Goal: Learn about a topic

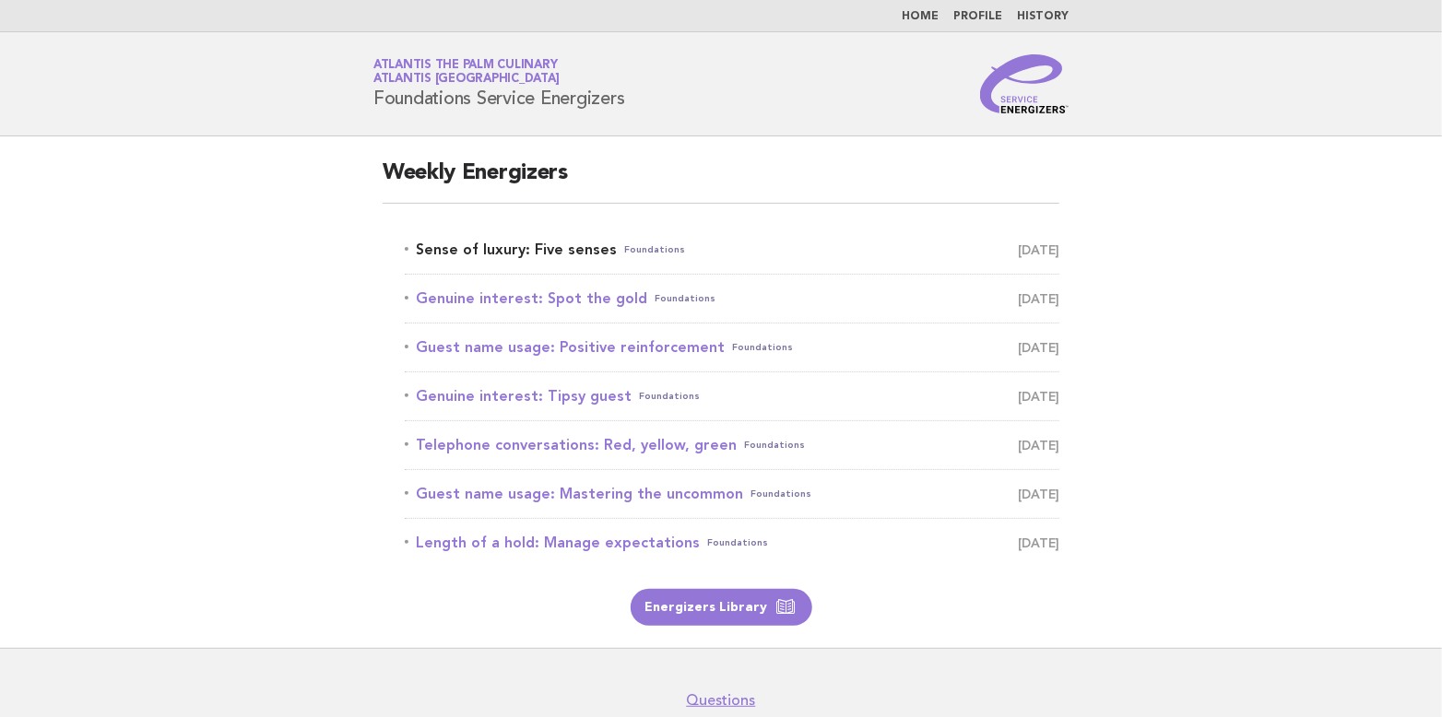
click at [503, 244] on link "Sense of luxury: Five senses Foundations September 11" at bounding box center [732, 250] width 655 height 26
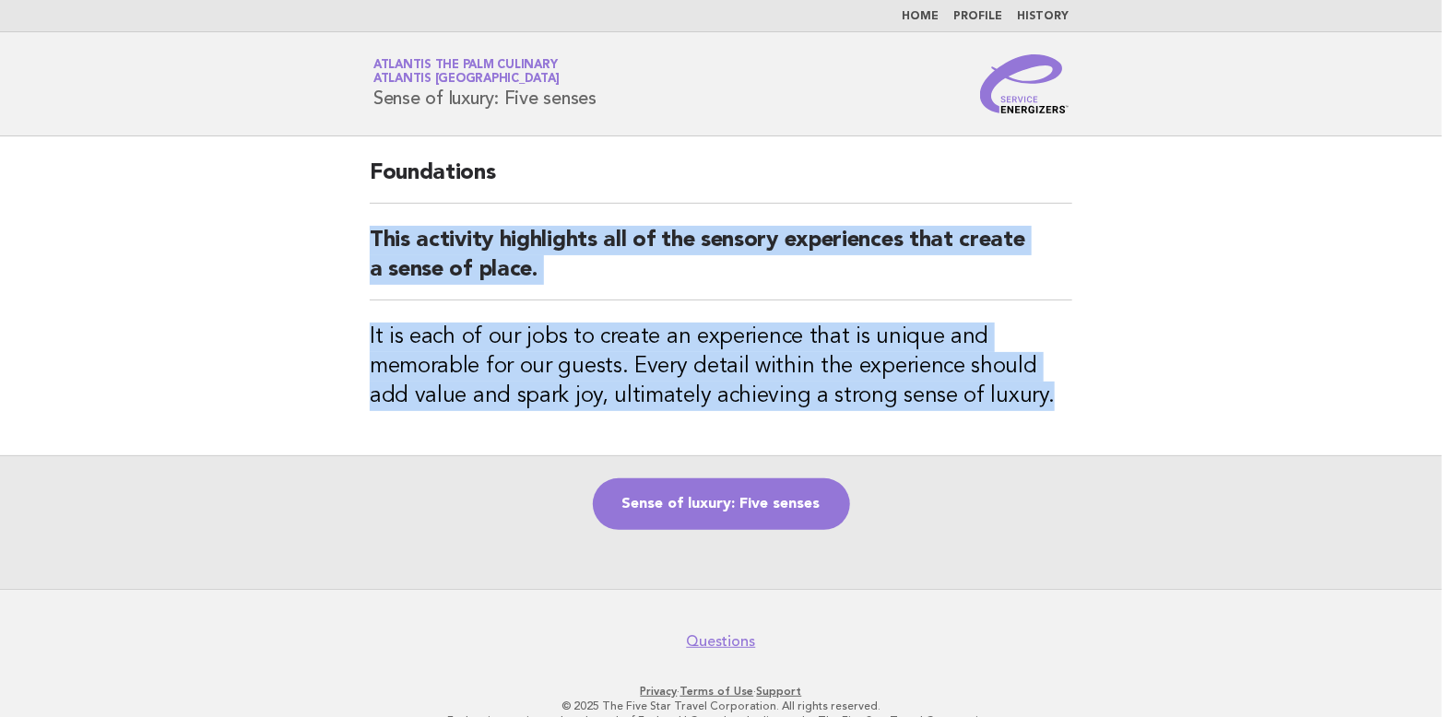
drag, startPoint x: 371, startPoint y: 232, endPoint x: 994, endPoint y: 409, distance: 647.8
click at [994, 409] on div "Foundations This activity highlights all of the sensory experiences that create…" at bounding box center [721, 295] width 747 height 319
copy div "This activity highlights all of the sensory experiences that create a sense of …"
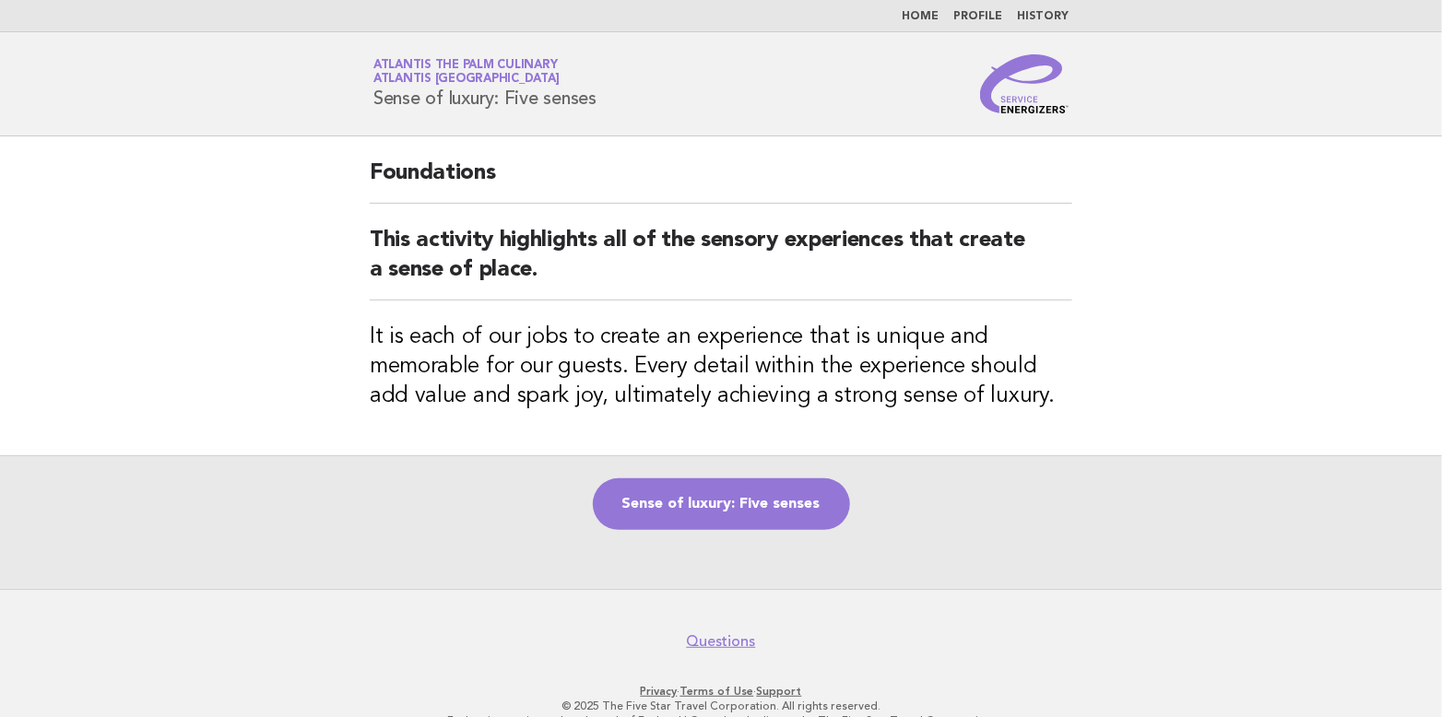
click at [1173, 381] on main "Foundations This activity highlights all of the sensory experiences that create…" at bounding box center [721, 362] width 1442 height 453
drag, startPoint x: 373, startPoint y: 93, endPoint x: 600, endPoint y: 103, distance: 227.1
click at [600, 103] on div "Service Energizers Atlantis The Palm Culinary Atlantis Dubai Sense of luxury: F…" at bounding box center [721, 83] width 747 height 59
copy h1 "Sense of luxury: Five senses"
click at [755, 506] on link "Sense of luxury: Five senses" at bounding box center [721, 505] width 257 height 52
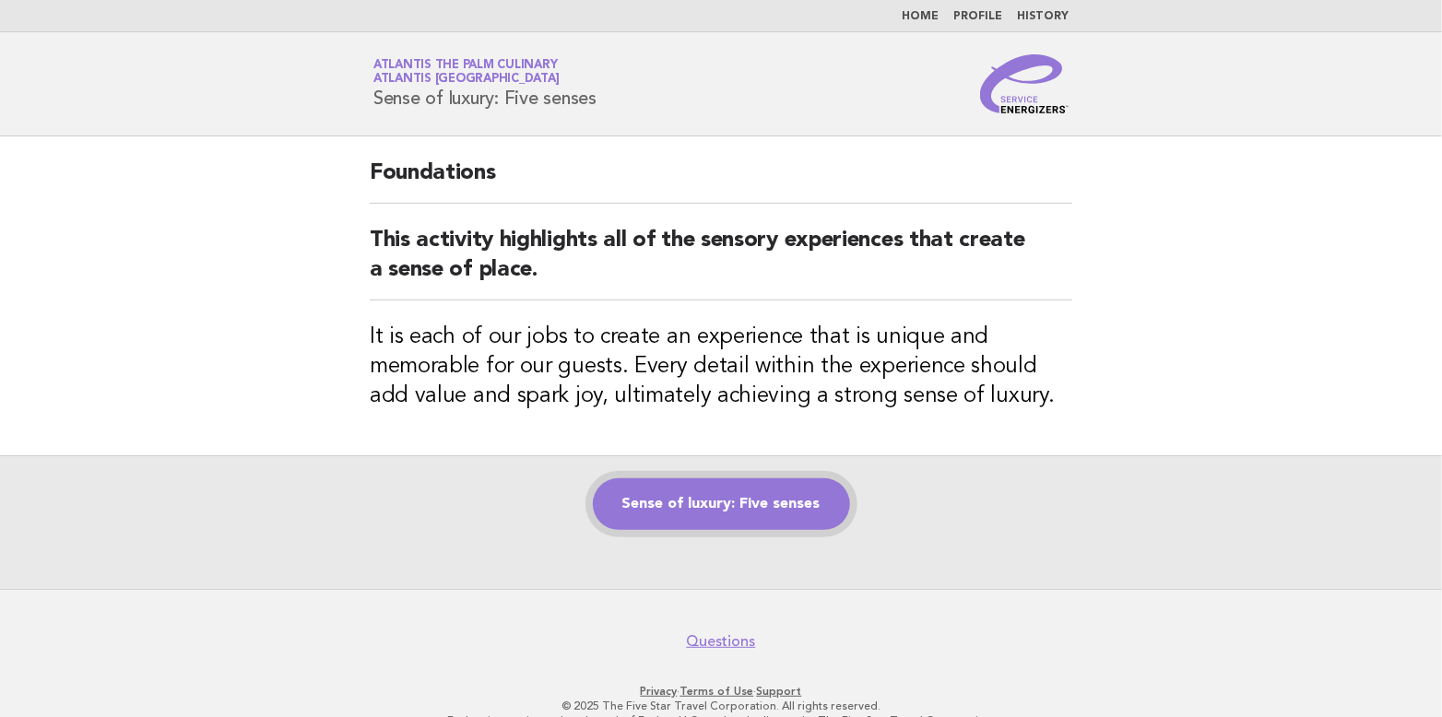
click at [773, 504] on link "Sense of luxury: Five senses" at bounding box center [721, 505] width 257 height 52
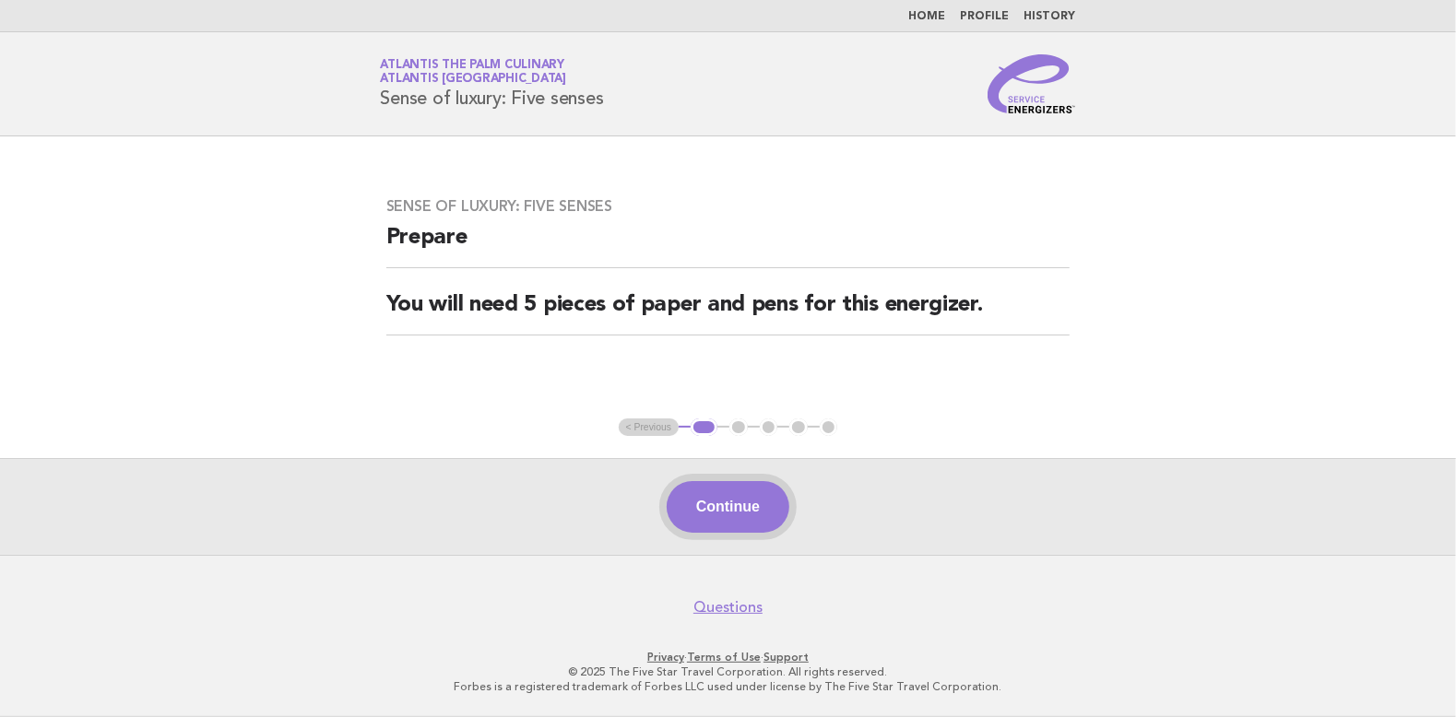
click at [725, 504] on button "Continue" at bounding box center [728, 507] width 123 height 52
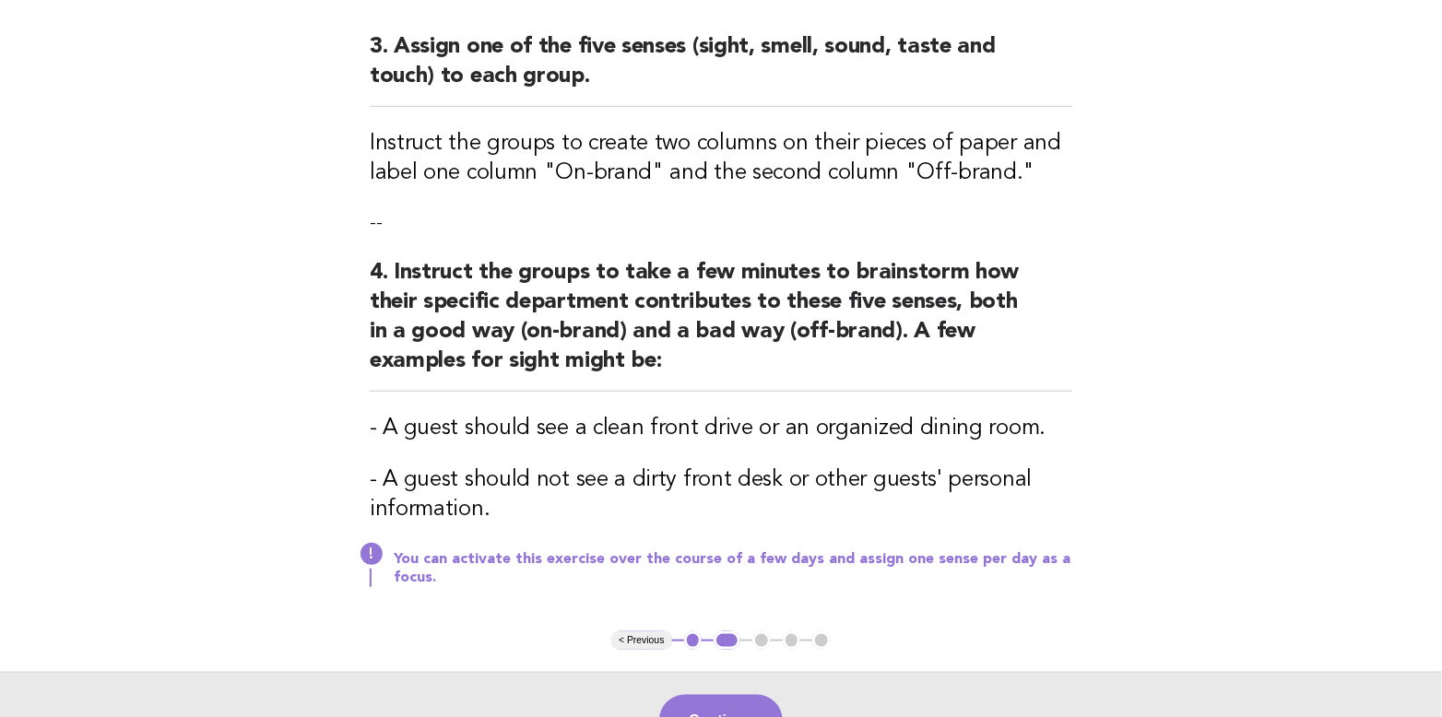
scroll to position [646, 0]
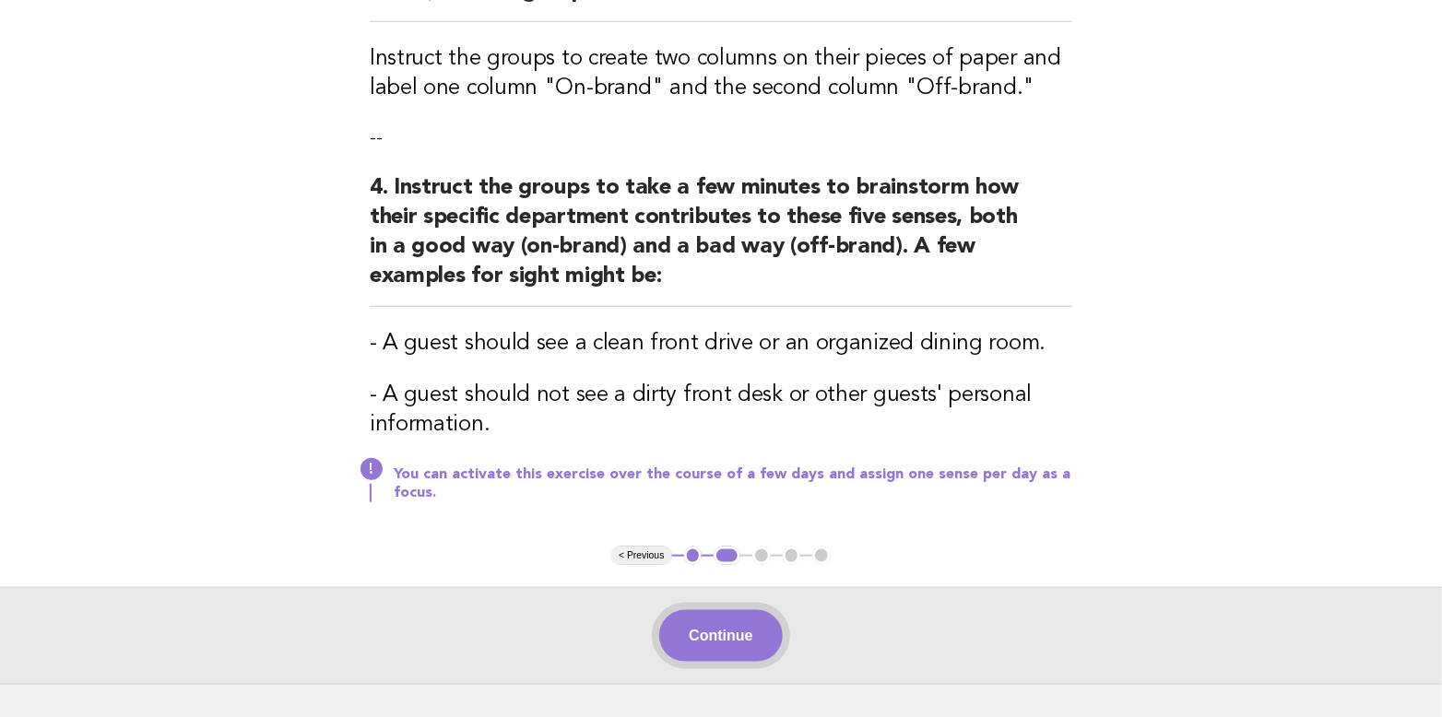
click at [737, 626] on button "Continue" at bounding box center [720, 637] width 123 height 52
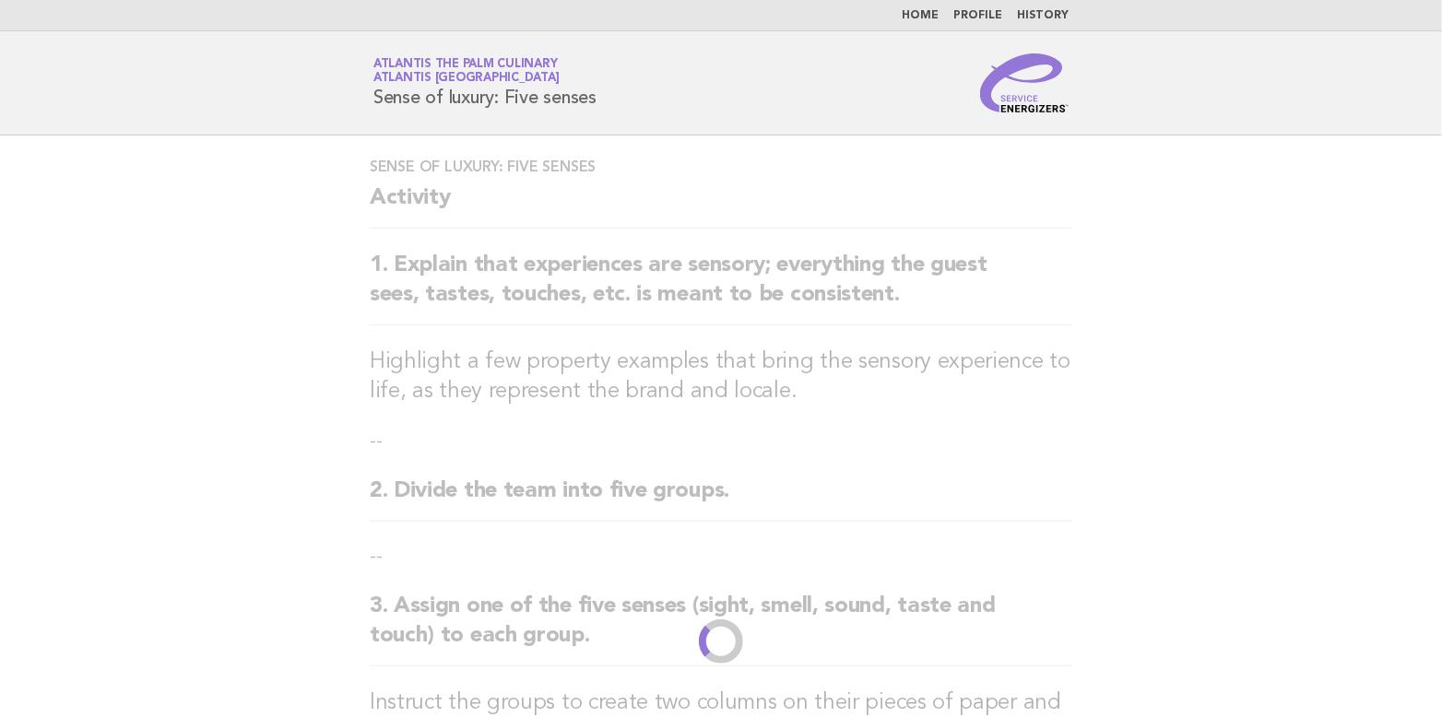
scroll to position [0, 0]
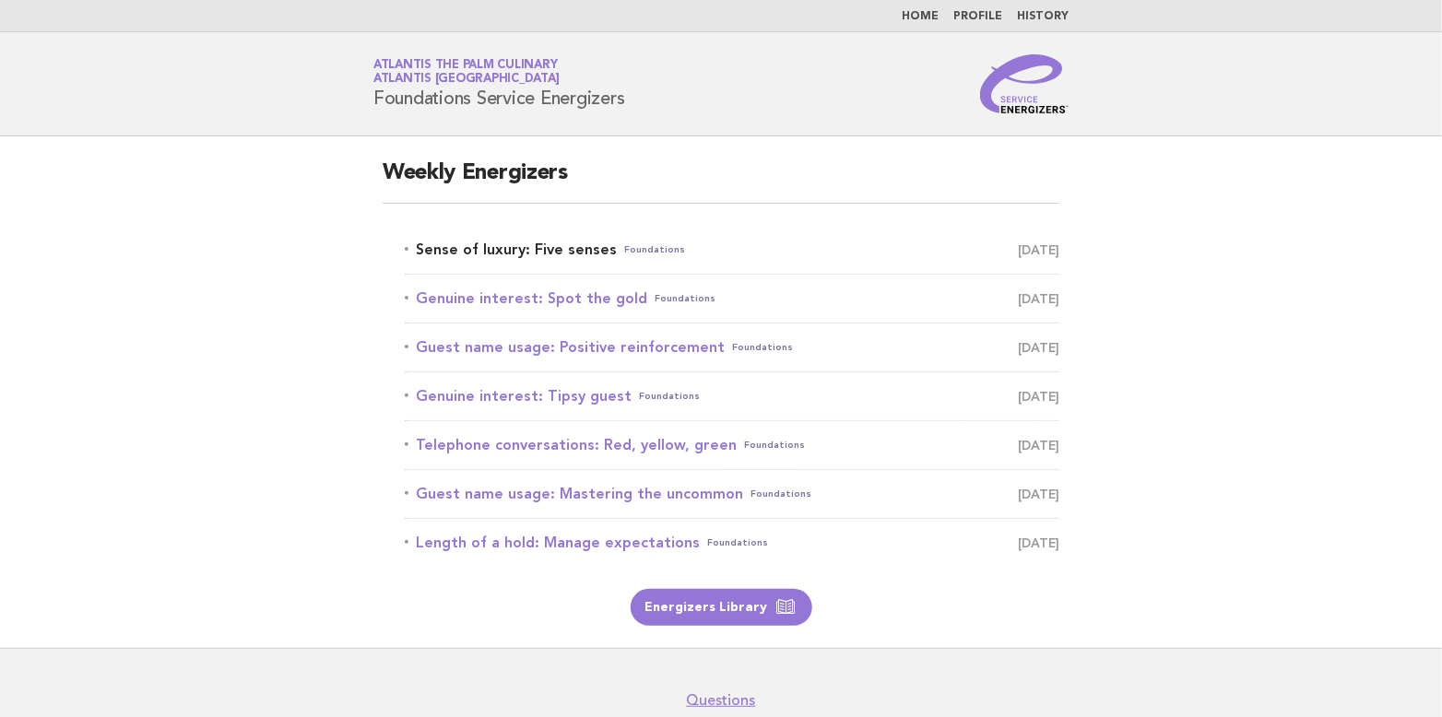
click at [541, 248] on link "Sense of luxury: Five senses Foundations [DATE]" at bounding box center [732, 250] width 655 height 26
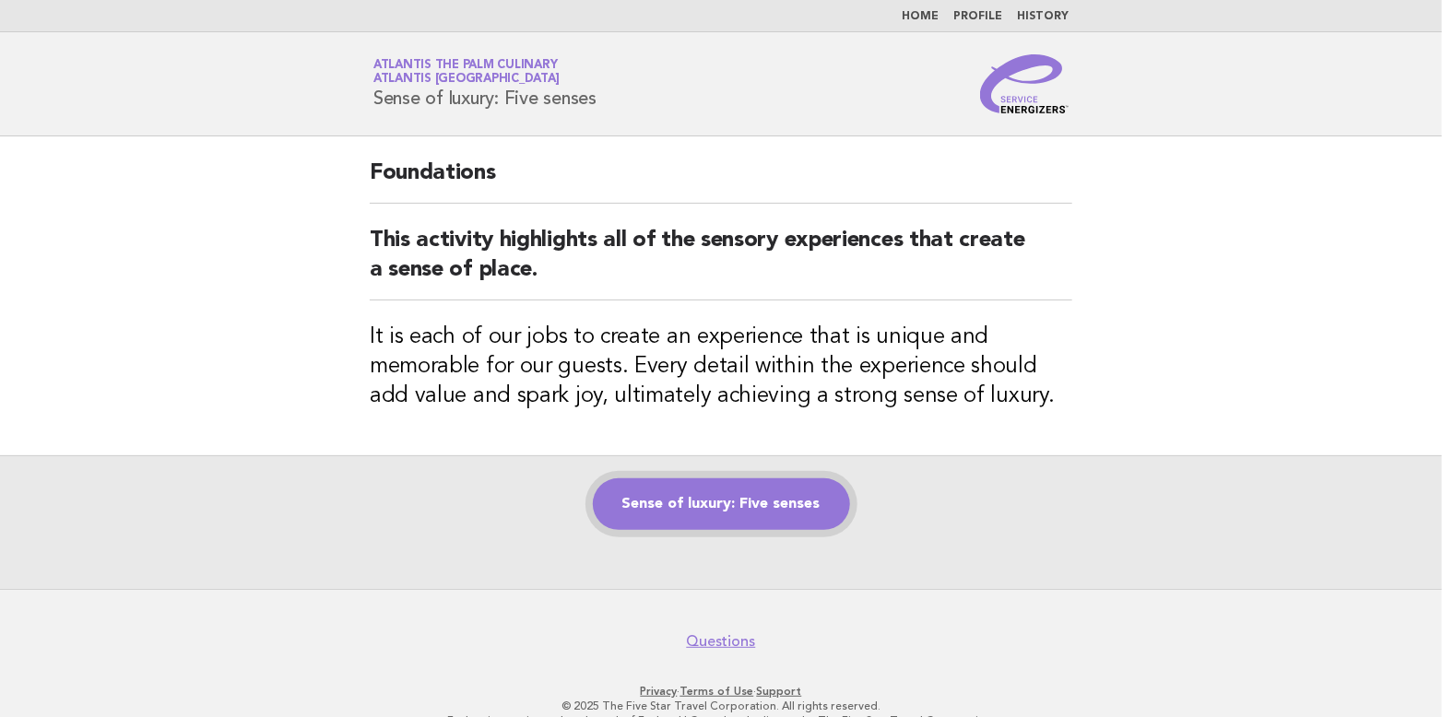
click at [767, 496] on link "Sense of luxury: Five senses" at bounding box center [721, 505] width 257 height 52
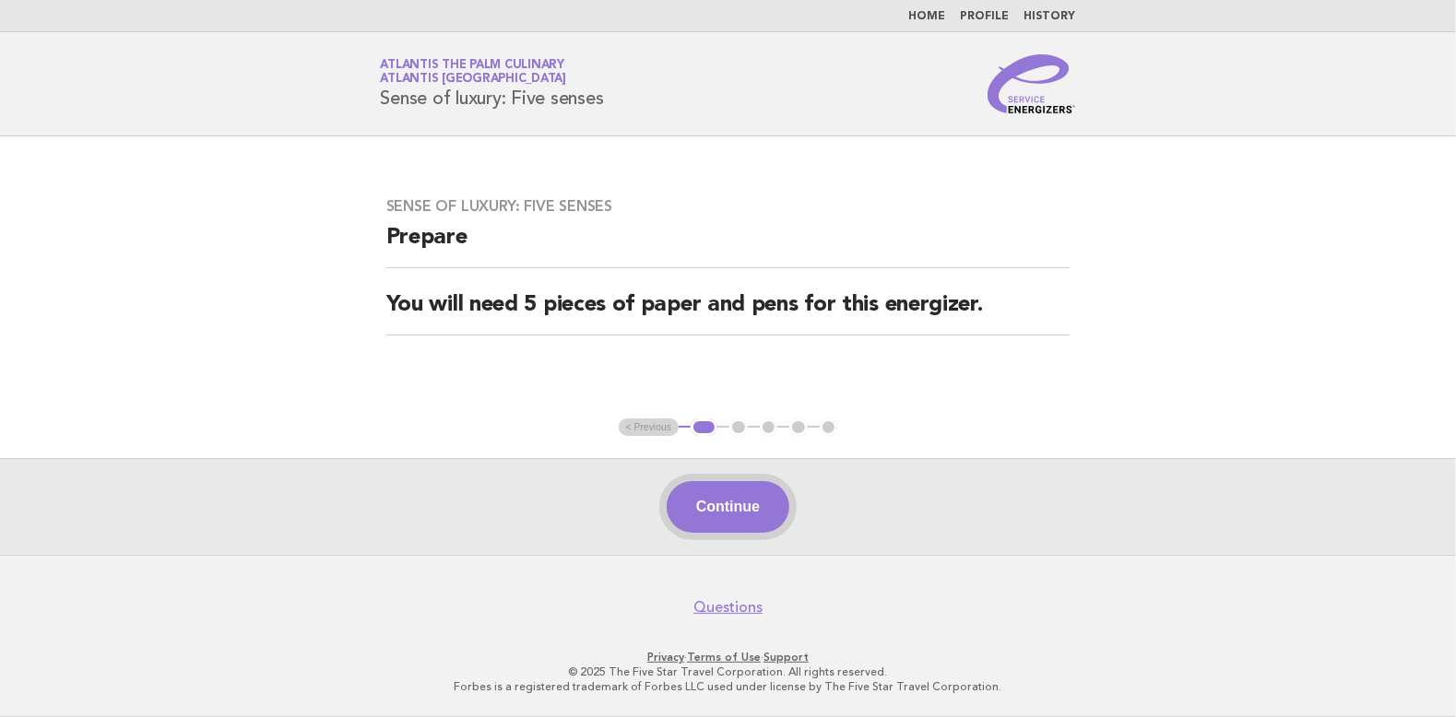
click at [767, 495] on button "Continue" at bounding box center [728, 507] width 123 height 52
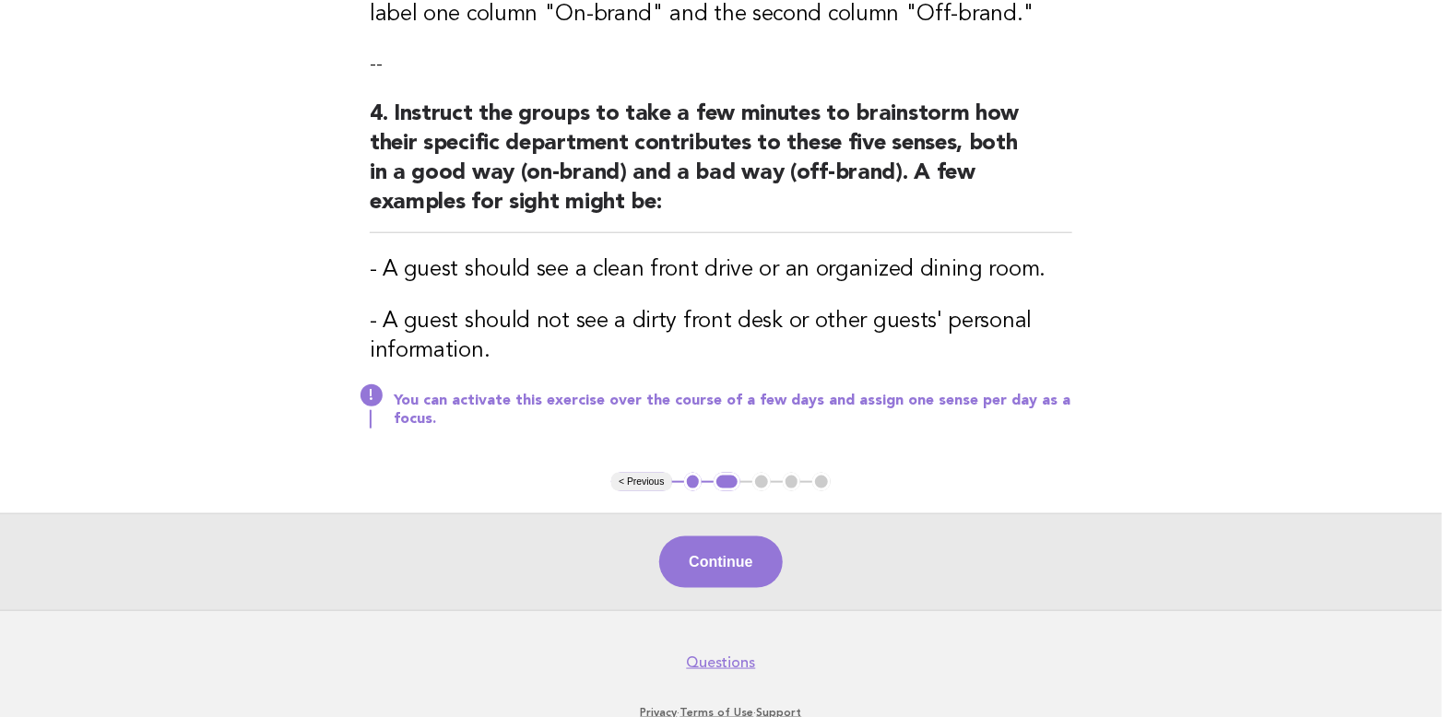
scroll to position [738, 0]
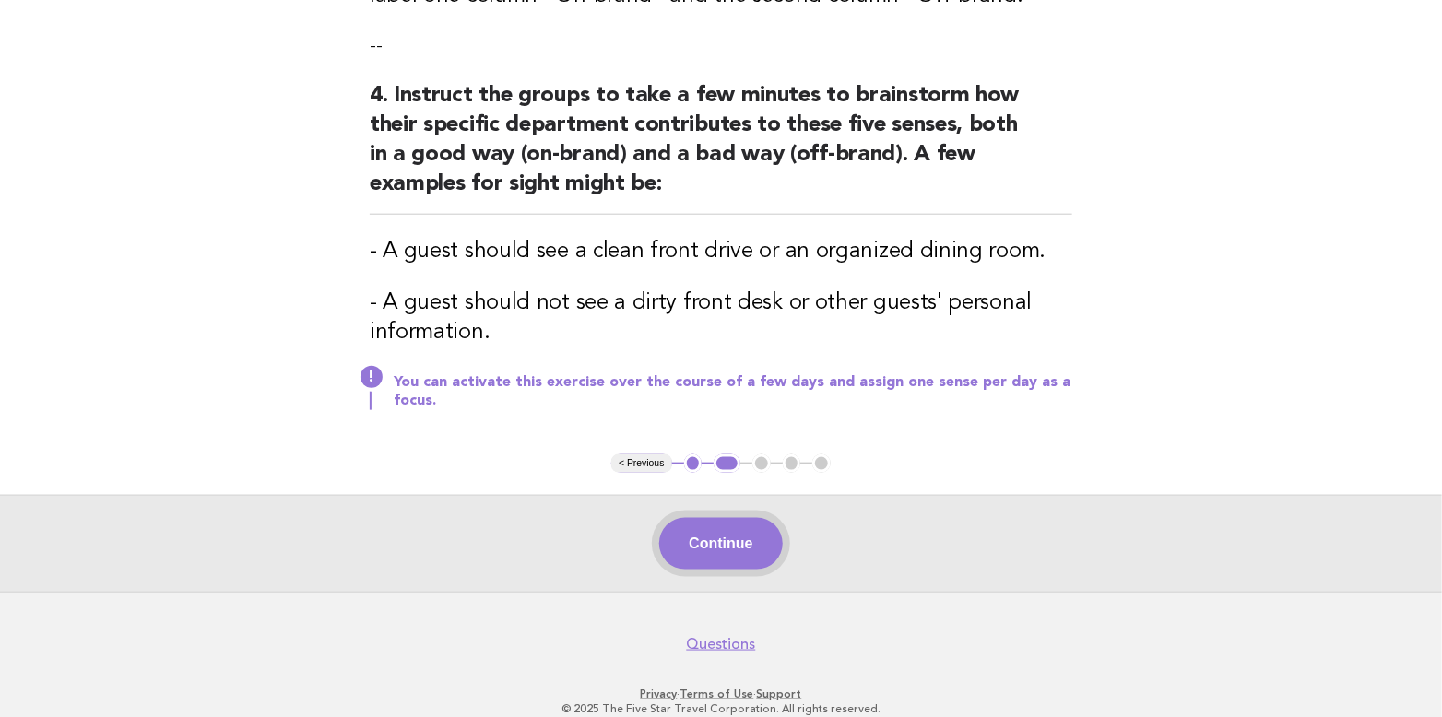
click at [714, 533] on button "Continue" at bounding box center [720, 544] width 123 height 52
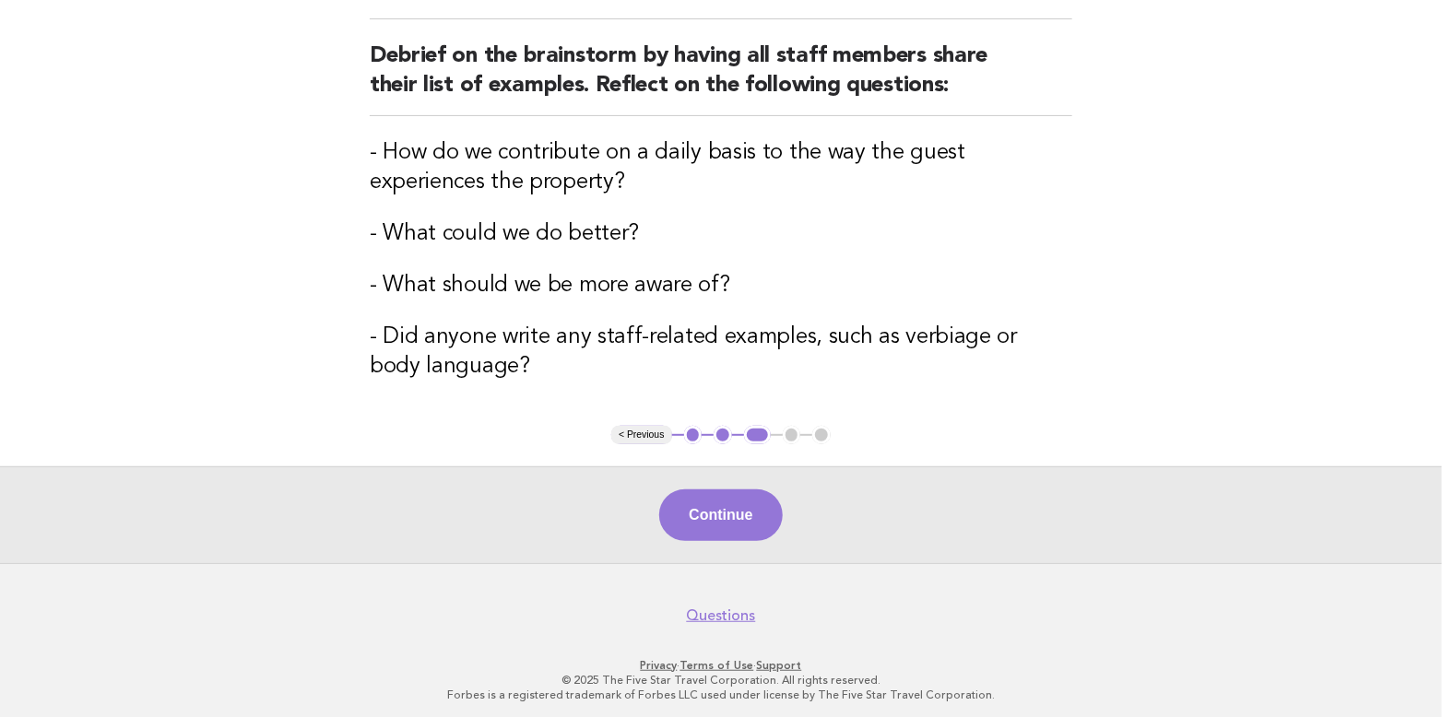
scroll to position [216, 0]
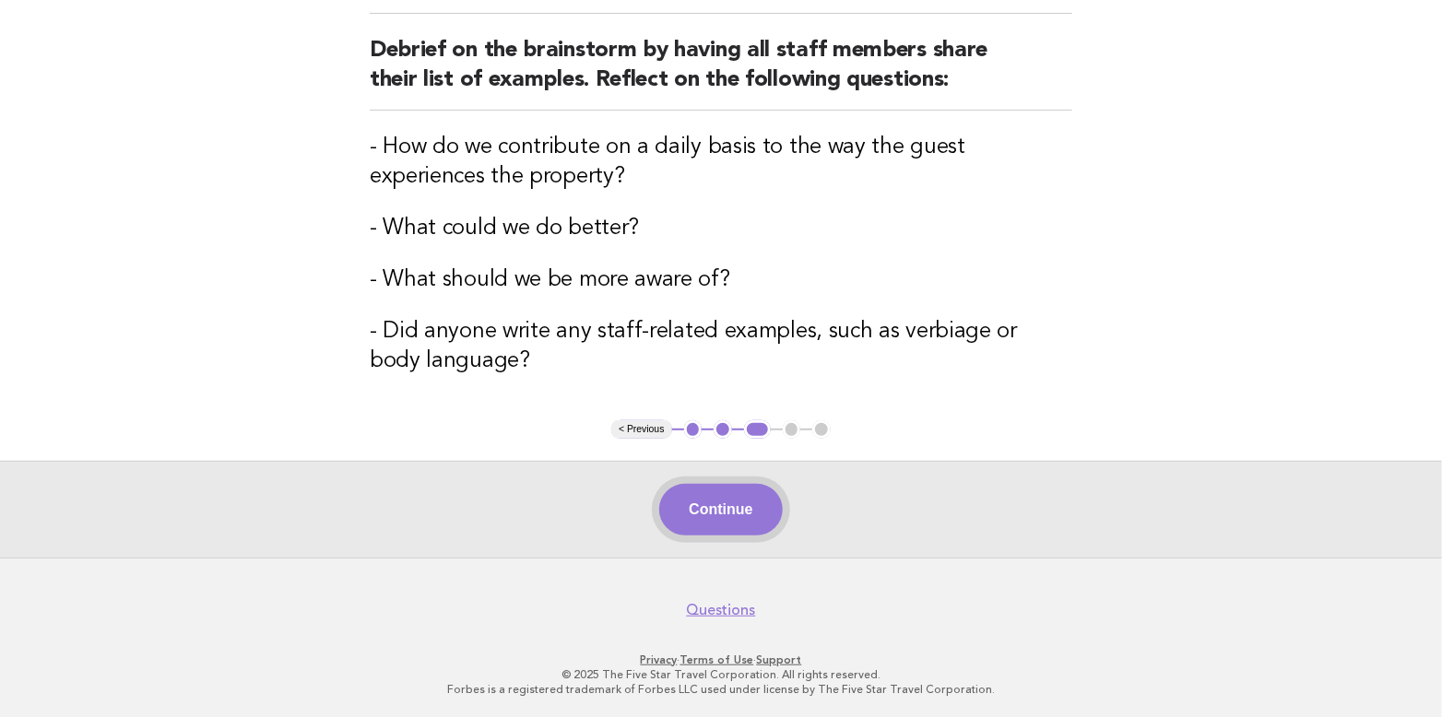
click at [730, 504] on button "Continue" at bounding box center [720, 510] width 123 height 52
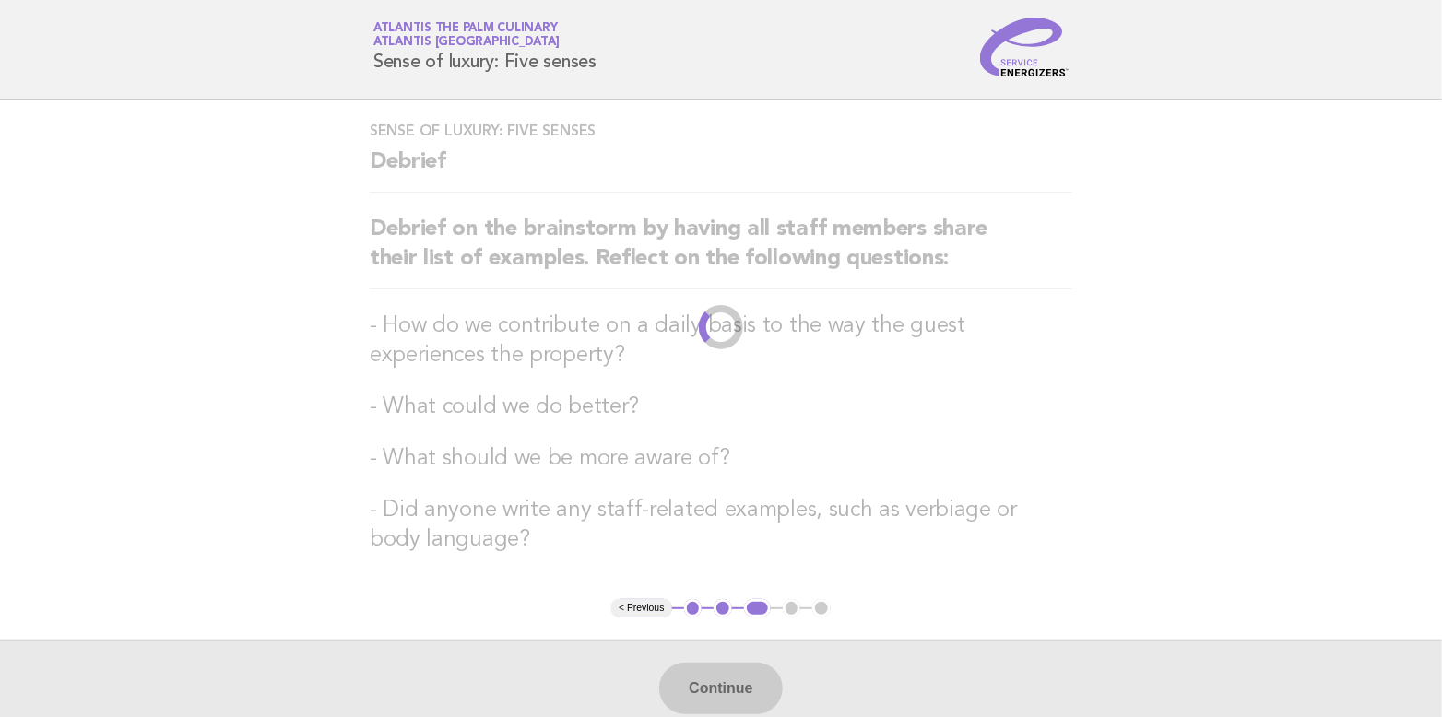
scroll to position [0, 0]
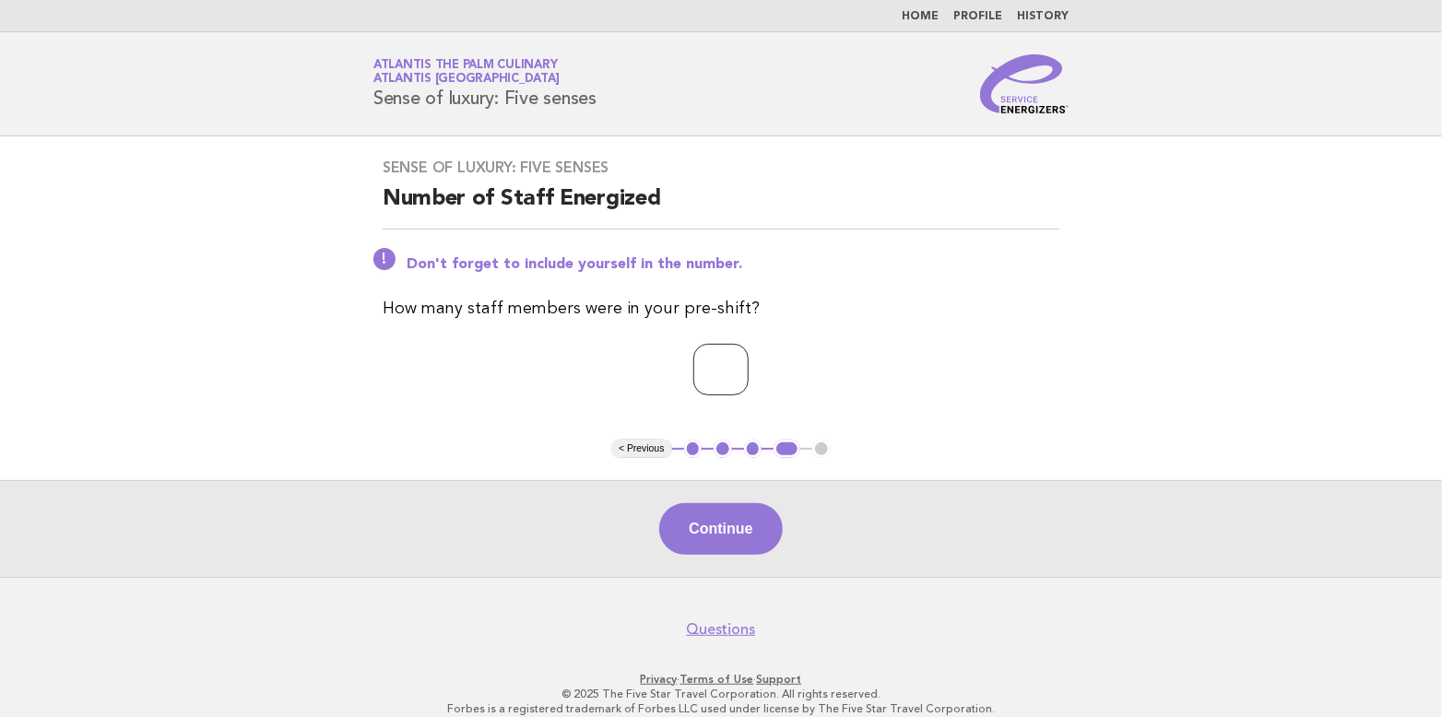
click at [749, 359] on input "*" at bounding box center [721, 370] width 55 height 52
type input "*"
click at [749, 359] on input "*" at bounding box center [721, 370] width 55 height 52
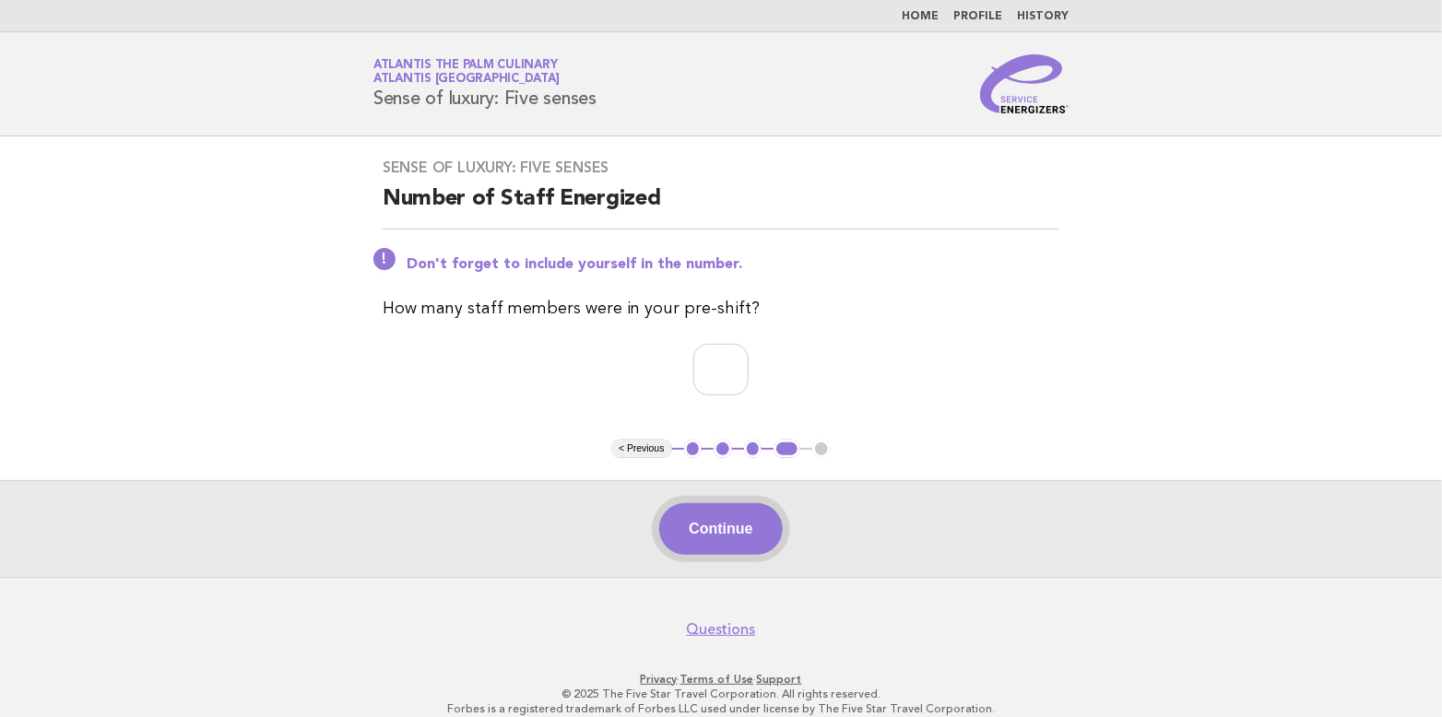
click at [734, 528] on button "Continue" at bounding box center [720, 530] width 123 height 52
